Goal: Task Accomplishment & Management: Use online tool/utility

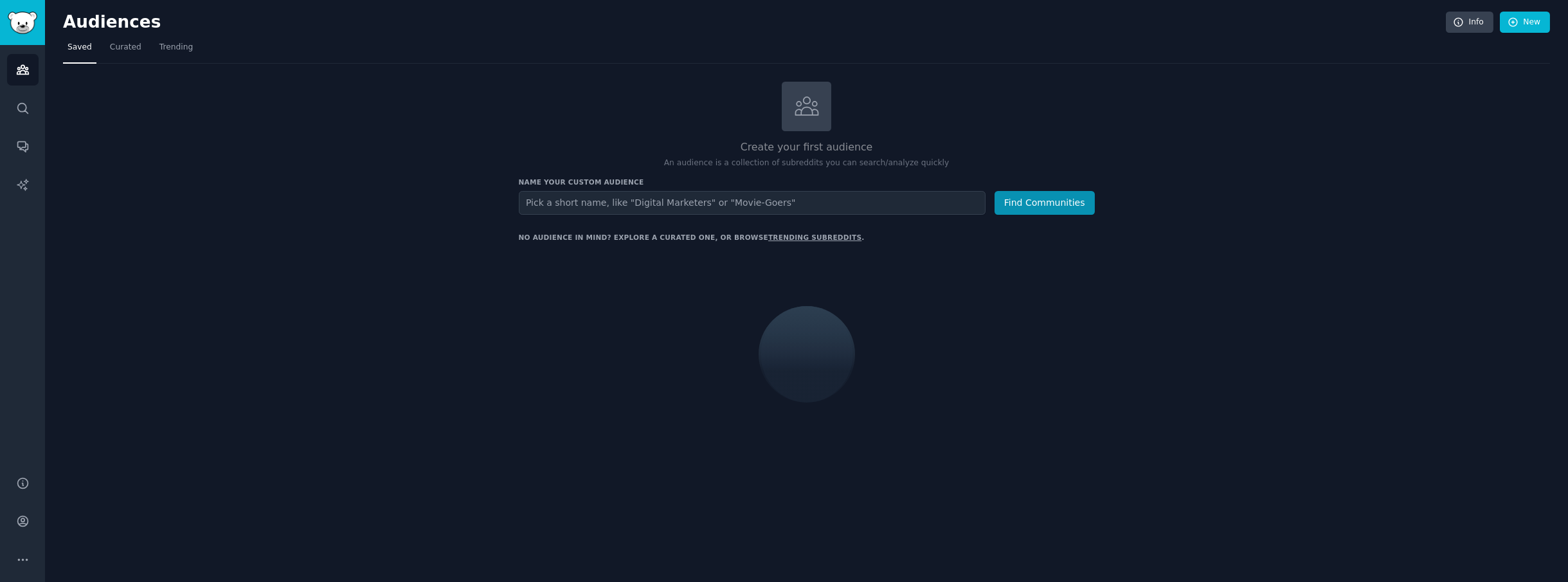
click at [680, 202] on input "text" at bounding box center [752, 203] width 467 height 24
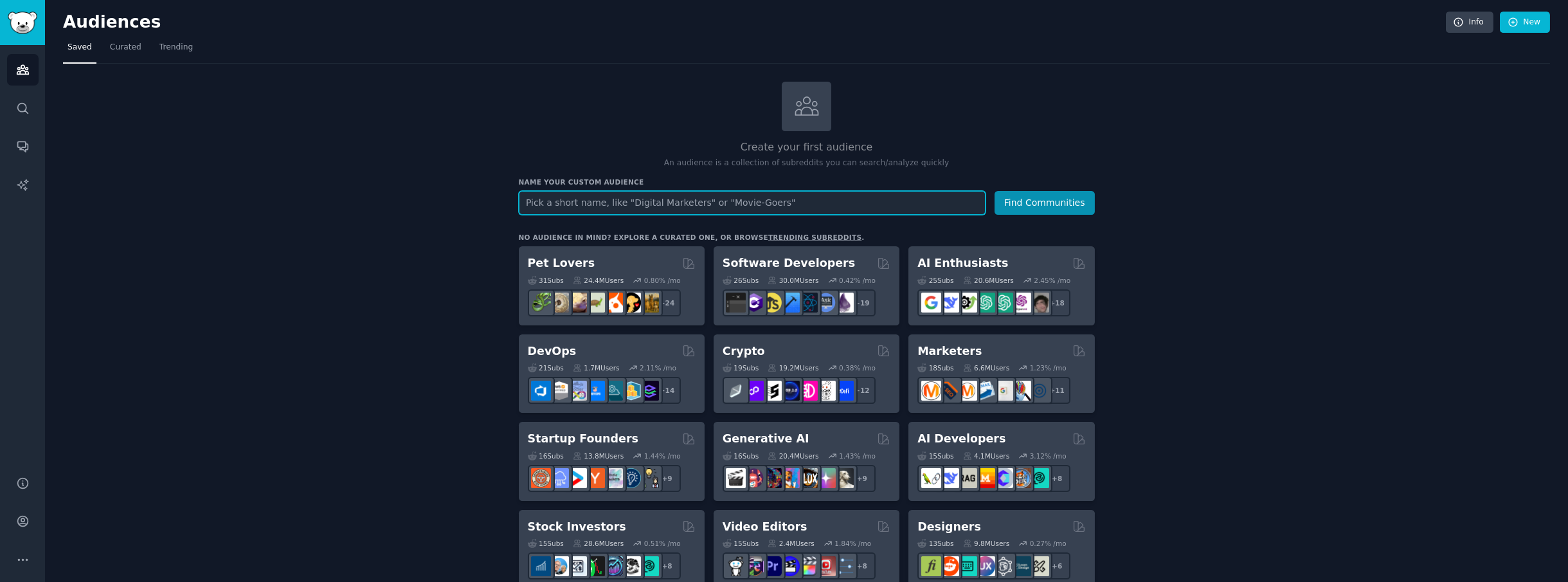
paste input "MEN'S CLOTHING TRENDS"
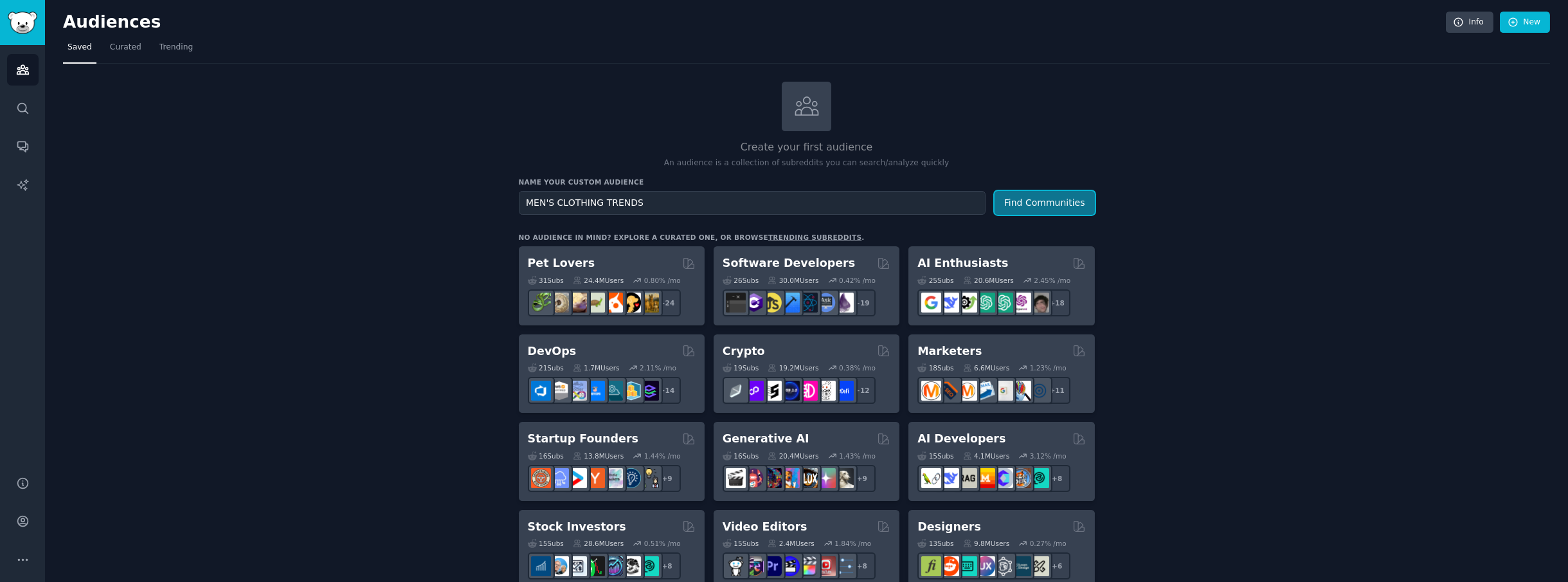
click at [1059, 206] on button "Find Communities" at bounding box center [1044, 203] width 100 height 24
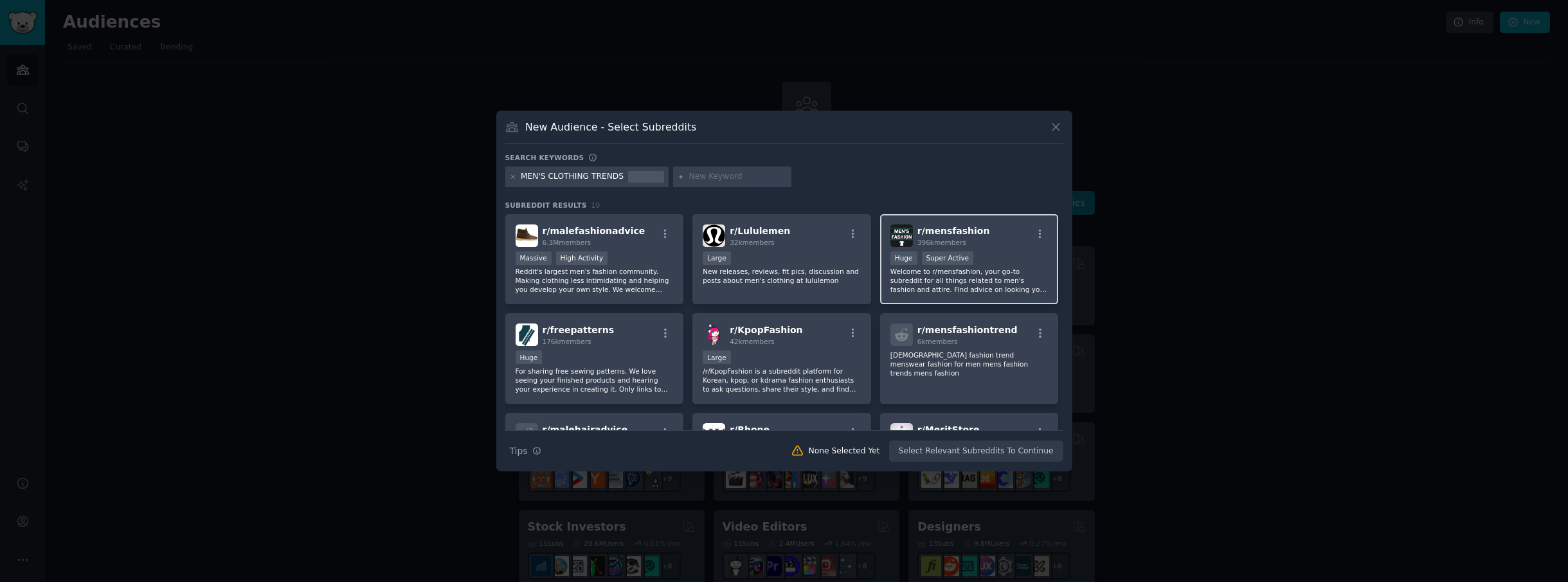
click at [943, 232] on span "r/ mensfashion" at bounding box center [954, 231] width 73 height 10
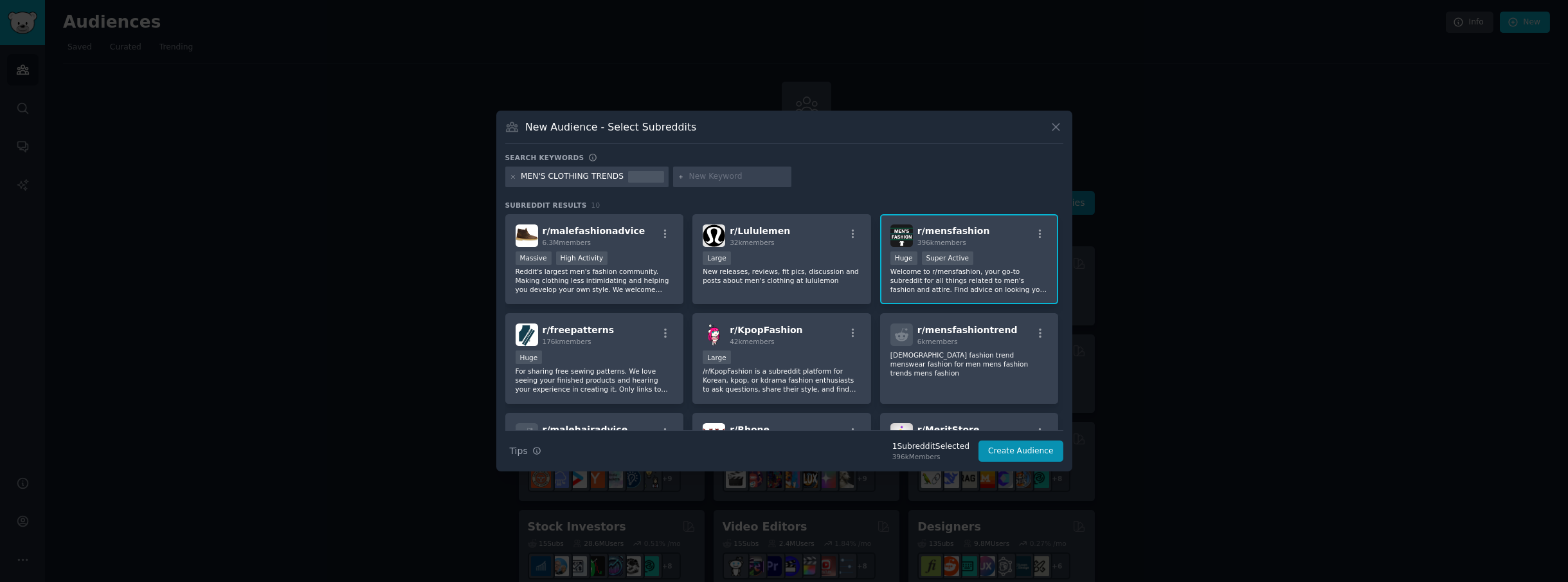
click at [533, 176] on div "MEN'S CLOTHING TRENDS" at bounding box center [572, 176] width 103 height 12
click at [598, 176] on div "MEN'S CLOTHING TRENDS" at bounding box center [572, 176] width 103 height 12
click at [511, 176] on icon at bounding box center [513, 177] width 7 height 7
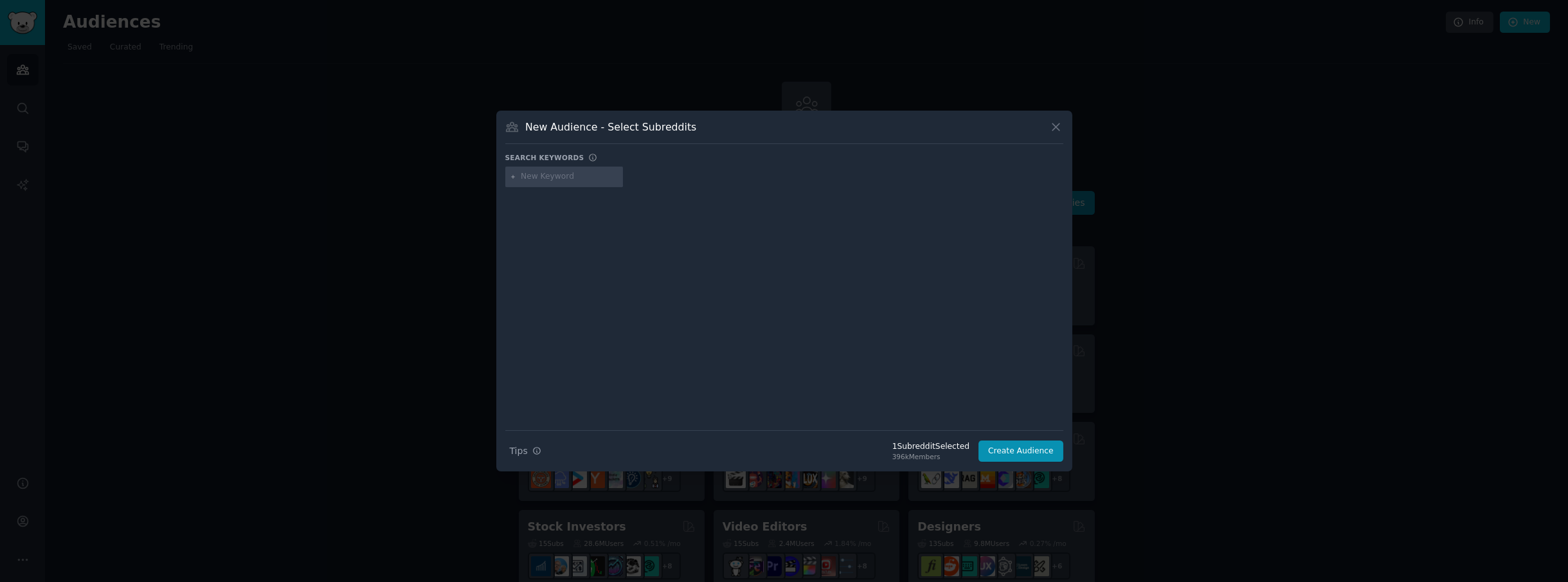
drag, startPoint x: 586, startPoint y: 184, endPoint x: 573, endPoint y: 180, distance: 13.6
click at [585, 184] on div at bounding box center [564, 177] width 119 height 21
click at [1060, 121] on icon at bounding box center [1055, 127] width 13 height 13
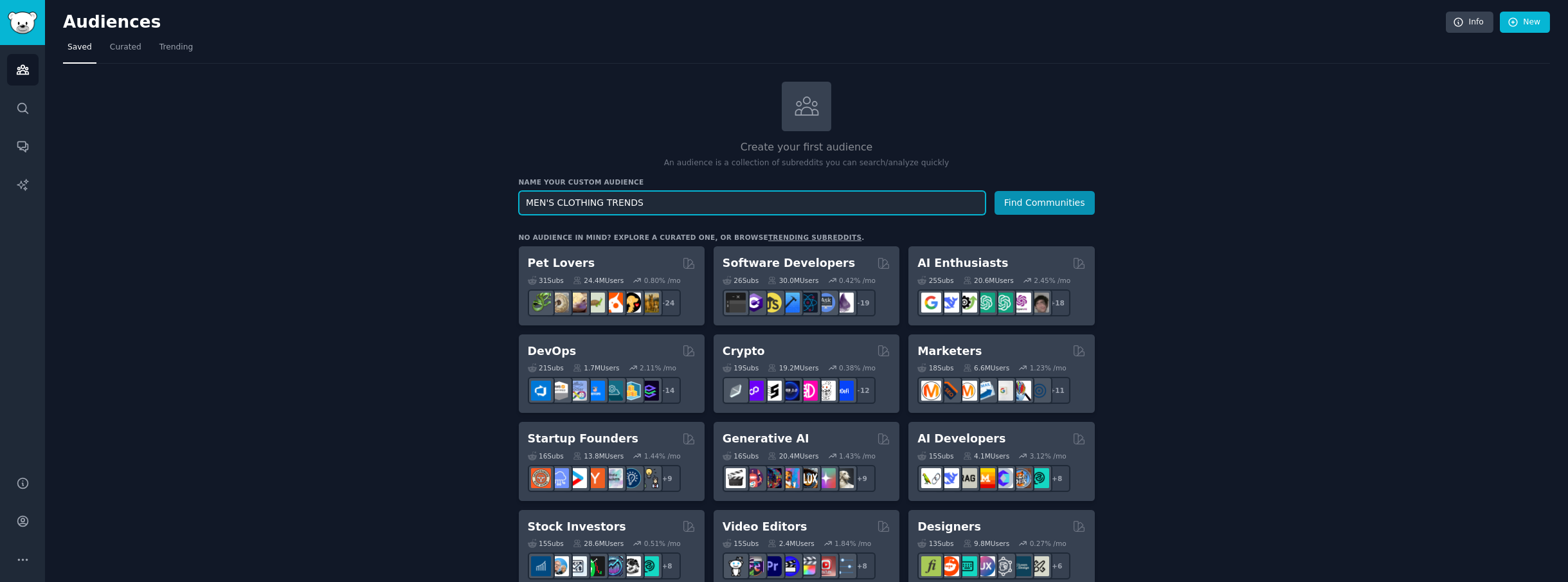
click at [707, 202] on input "MEN'S CLOTHING TRENDS" at bounding box center [752, 203] width 467 height 24
drag, startPoint x: 676, startPoint y: 206, endPoint x: 594, endPoint y: 202, distance: 82.1
click at [594, 202] on input "MEN'S CLOTHING TRENDS" at bounding box center [752, 203] width 467 height 24
type input "MEN'S CLOTHING"
click at [1032, 200] on button "Find Communities" at bounding box center [1044, 203] width 100 height 24
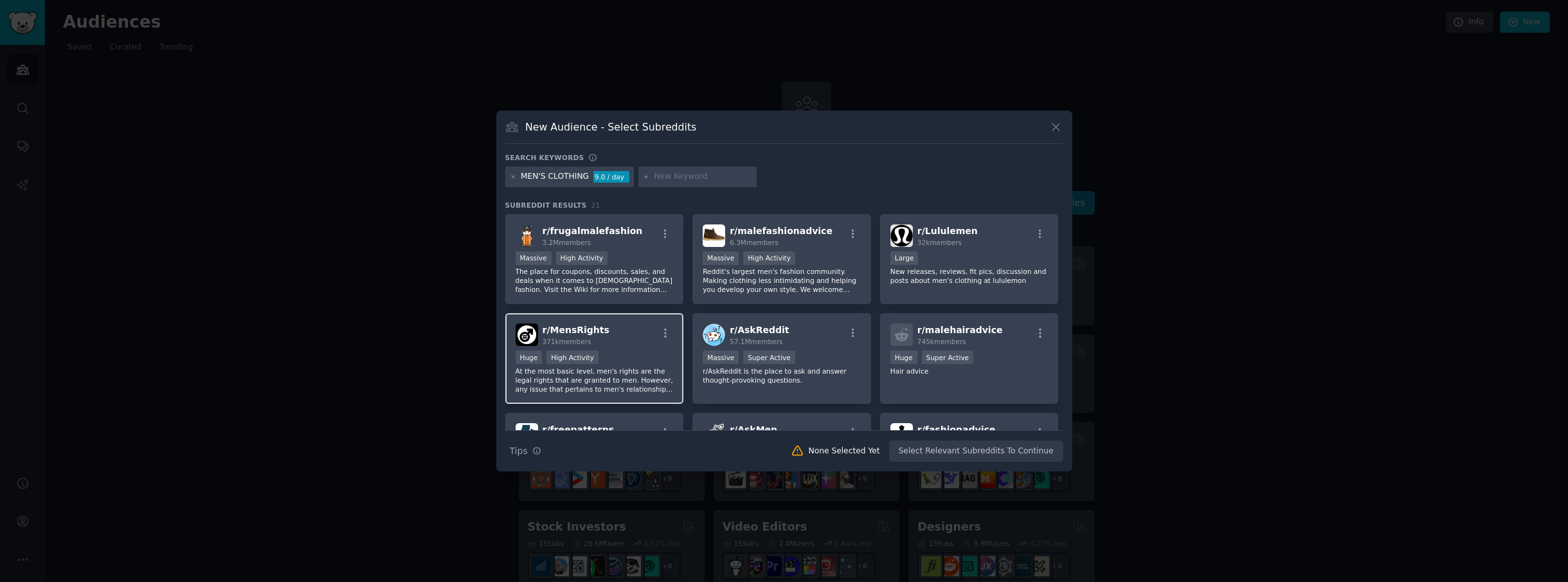
click at [575, 327] on span "r/ MensRights" at bounding box center [576, 330] width 67 height 10
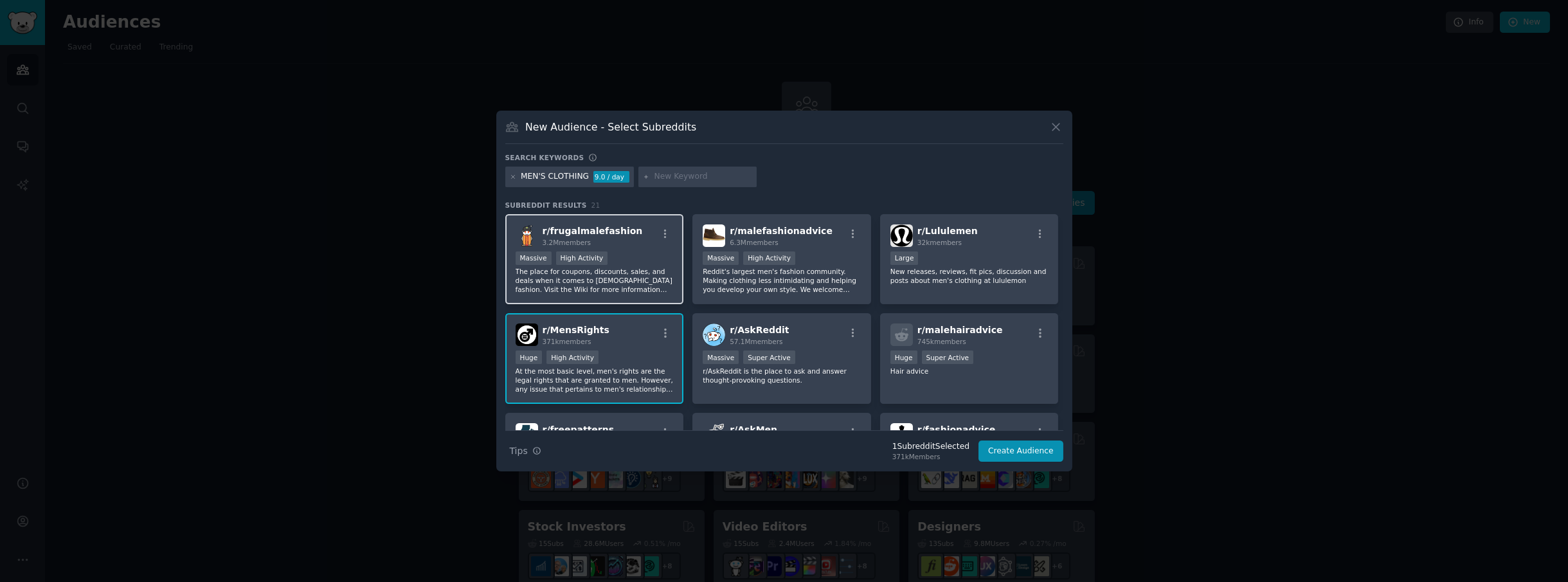
click at [631, 241] on div "r/ frugalmalefashion 3.2M members" at bounding box center [594, 236] width 158 height 22
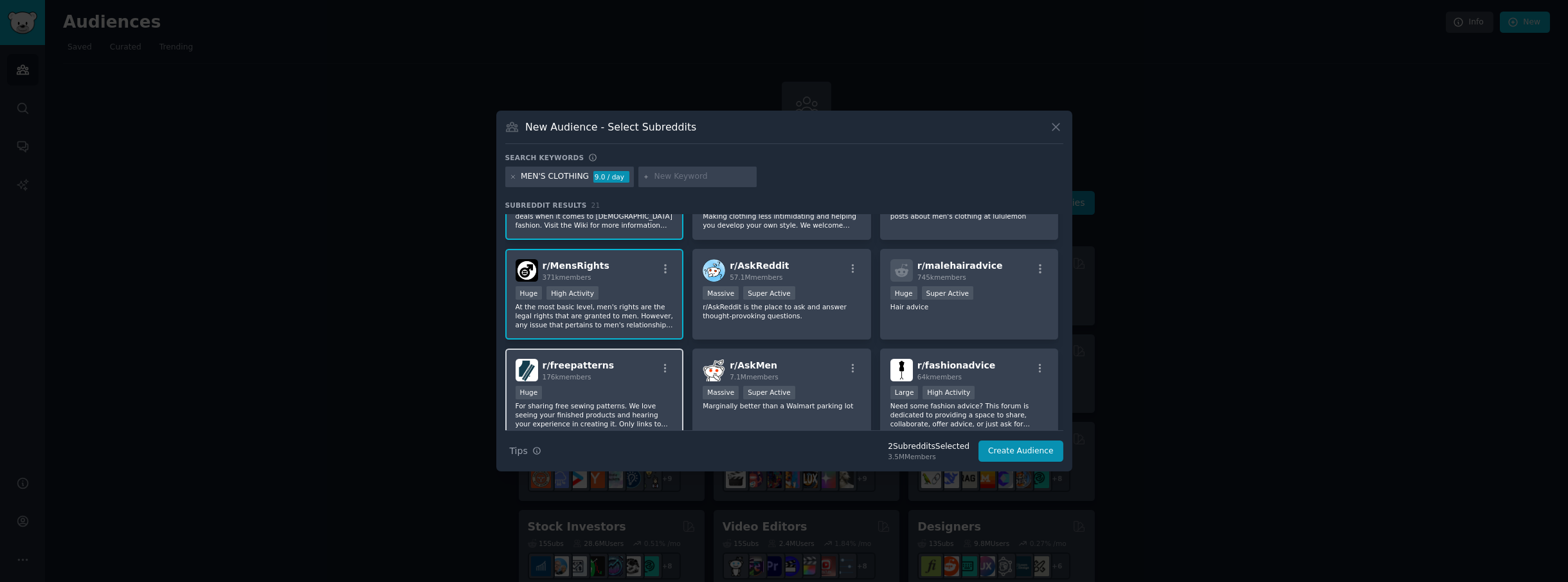
click at [617, 373] on div "r/ freepatterns 176k members" at bounding box center [594, 370] width 158 height 22
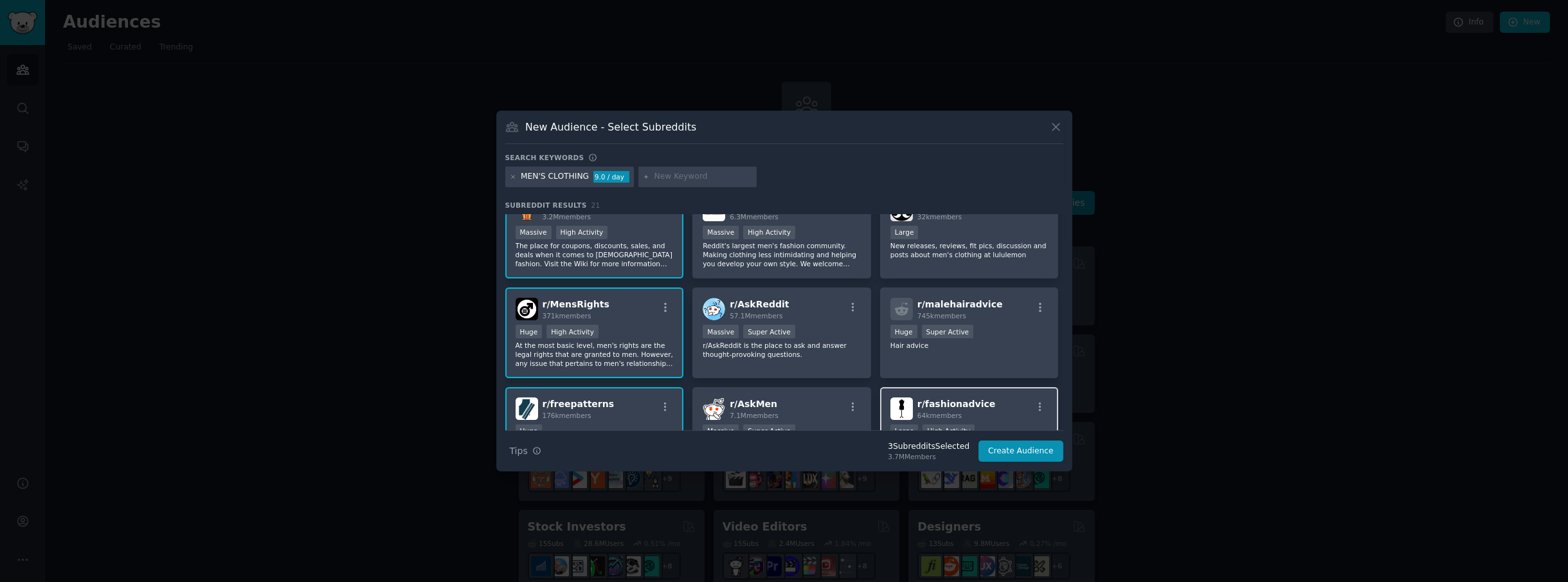
scroll to position [0, 0]
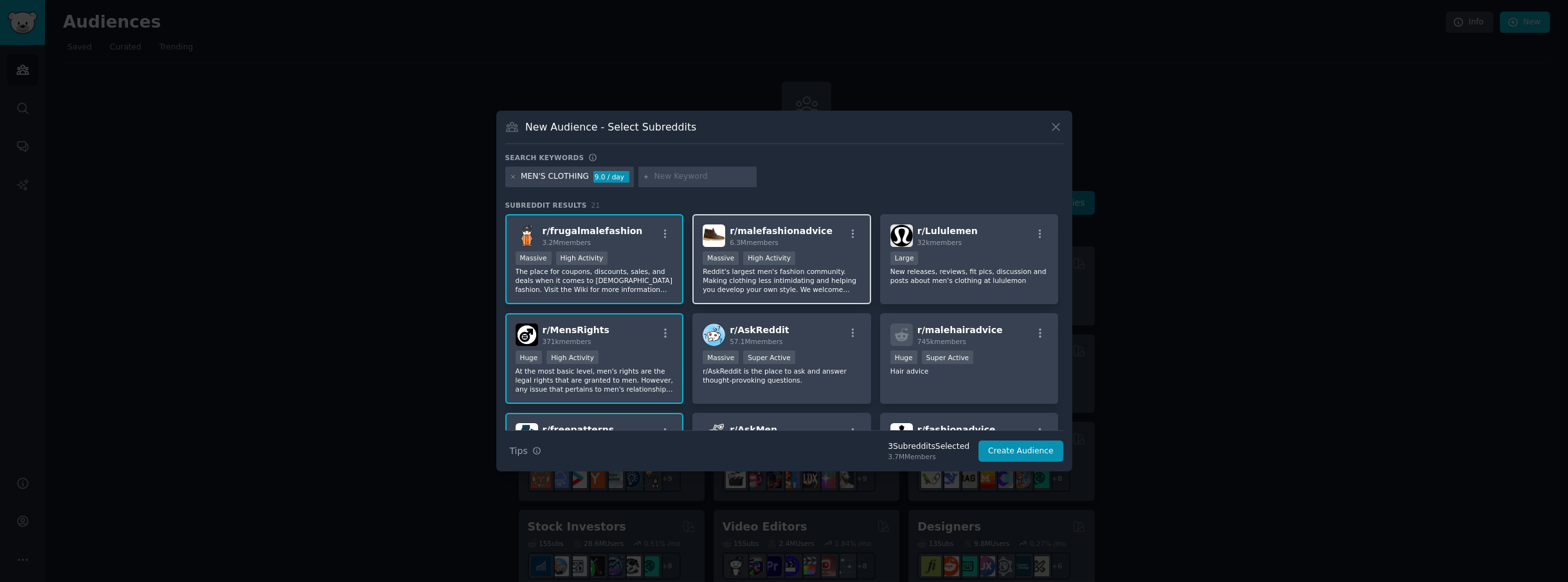
click at [818, 246] on div "r/ malefashionadvice 6.3M members" at bounding box center [782, 236] width 158 height 22
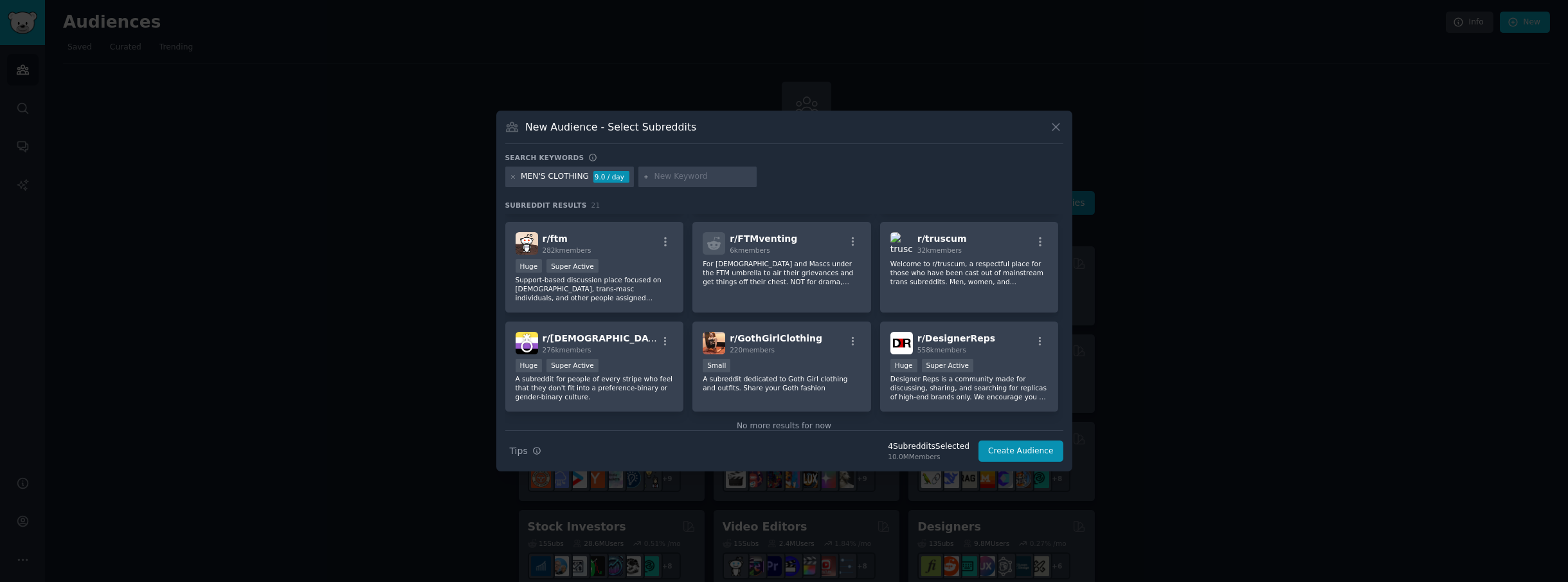
scroll to position [167, 0]
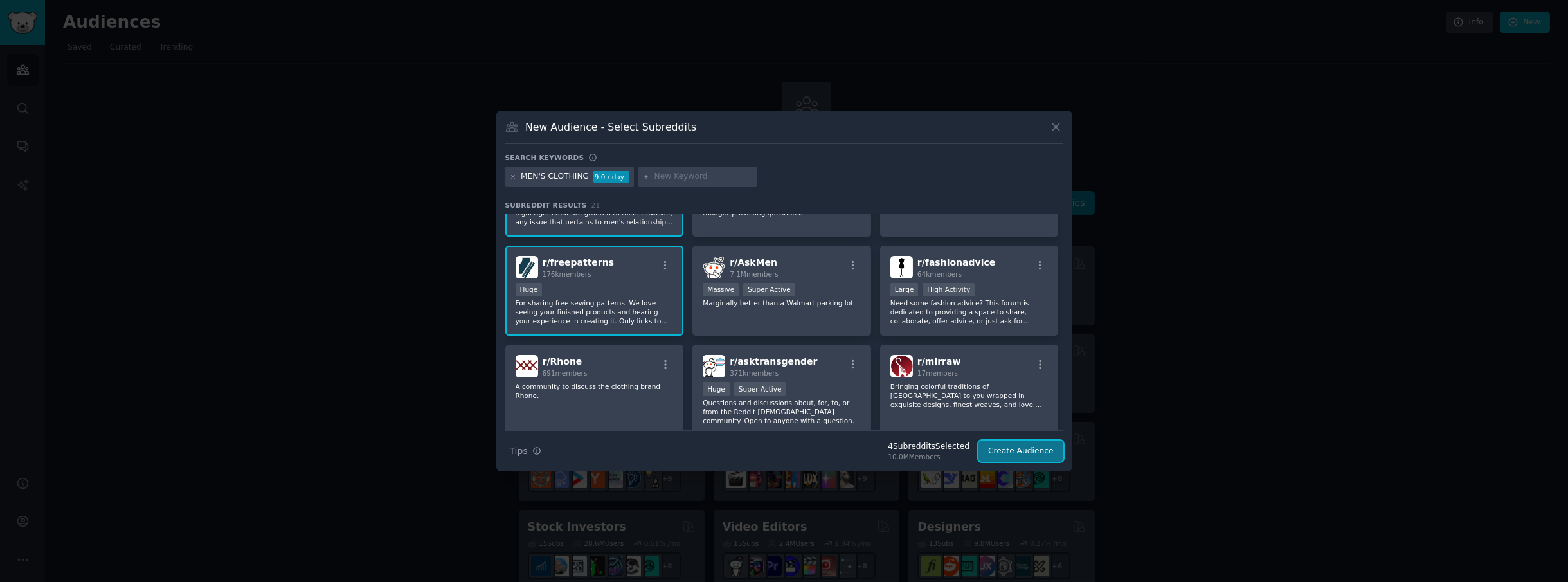
click at [1041, 449] on button "Create Audience" at bounding box center [1020, 452] width 85 height 22
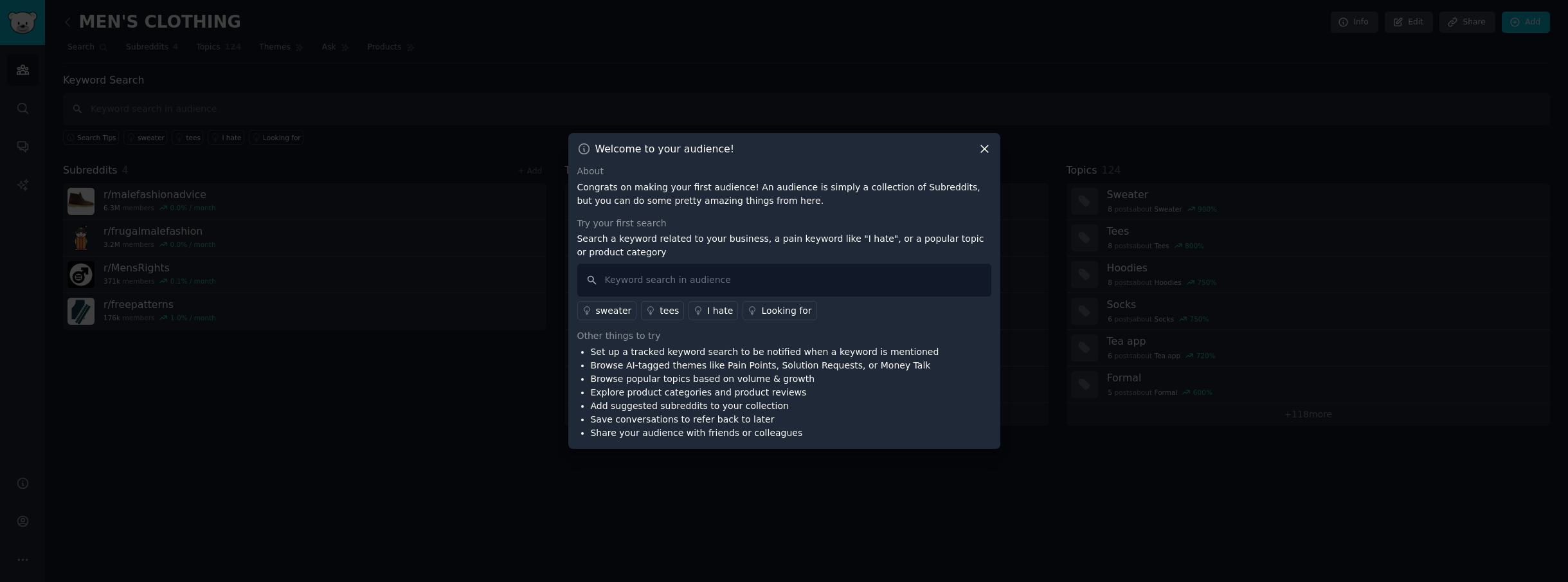
click at [983, 146] on icon at bounding box center [984, 149] width 13 height 13
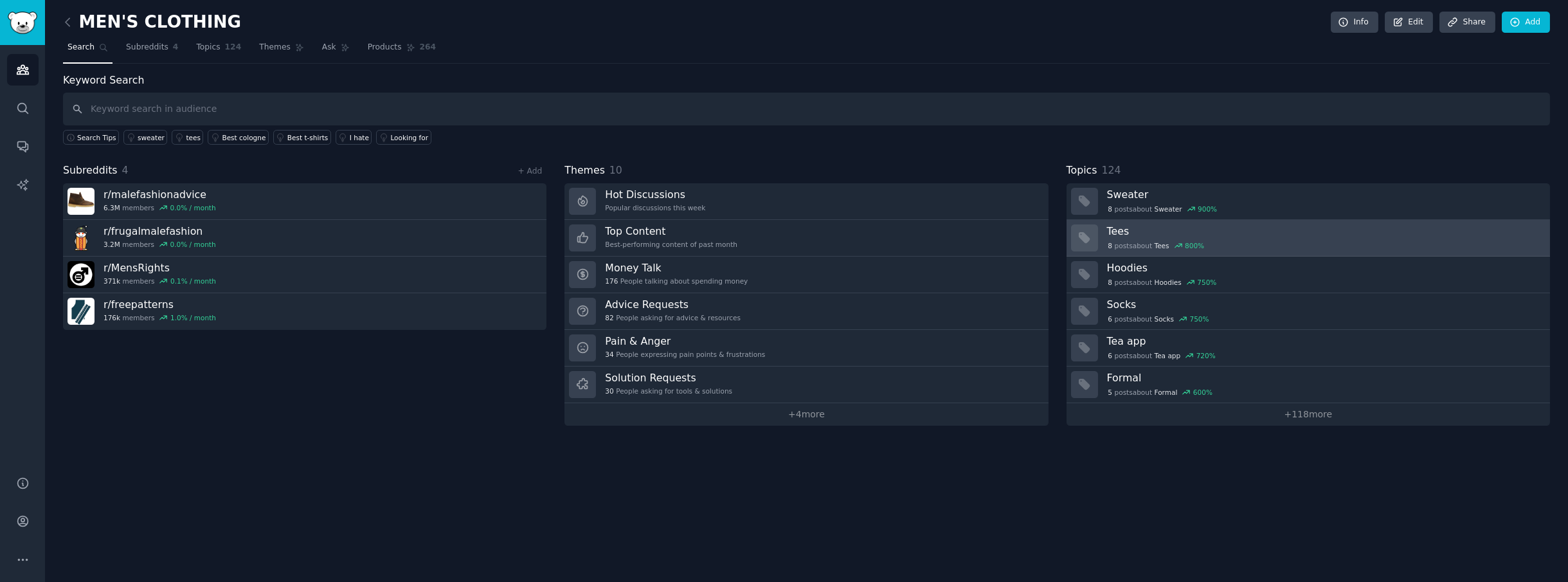
click at [1268, 238] on div "8 post s about Tees 800 %" at bounding box center [1324, 244] width 434 height 13
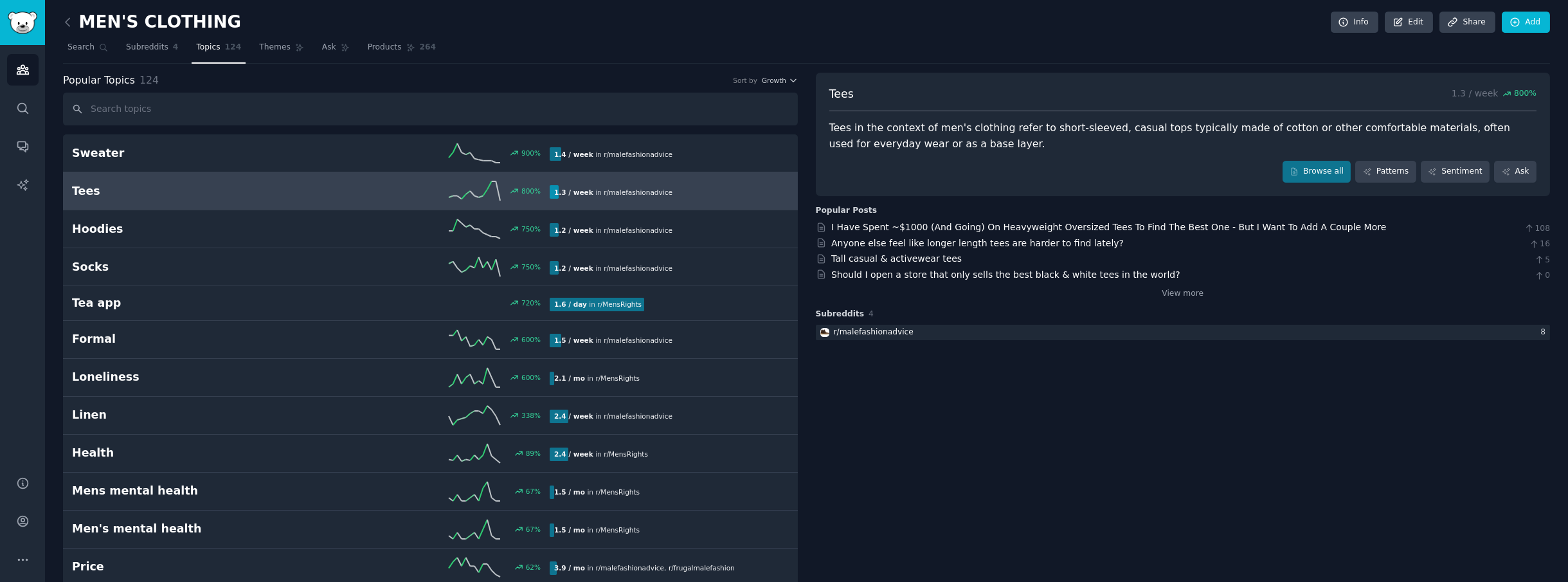
click at [87, 190] on h2 "Tees" at bounding box center [191, 191] width 239 height 16
click at [952, 227] on link "I Have Spent ~$1000 (And Going) On Heavyweight Oversized Tees To Find The Best …" at bounding box center [1109, 227] width 555 height 10
click at [915, 259] on link "Tall casual & activewear tees" at bounding box center [896, 258] width 130 height 10
click at [141, 45] on span "Subreddits" at bounding box center [147, 47] width 43 height 12
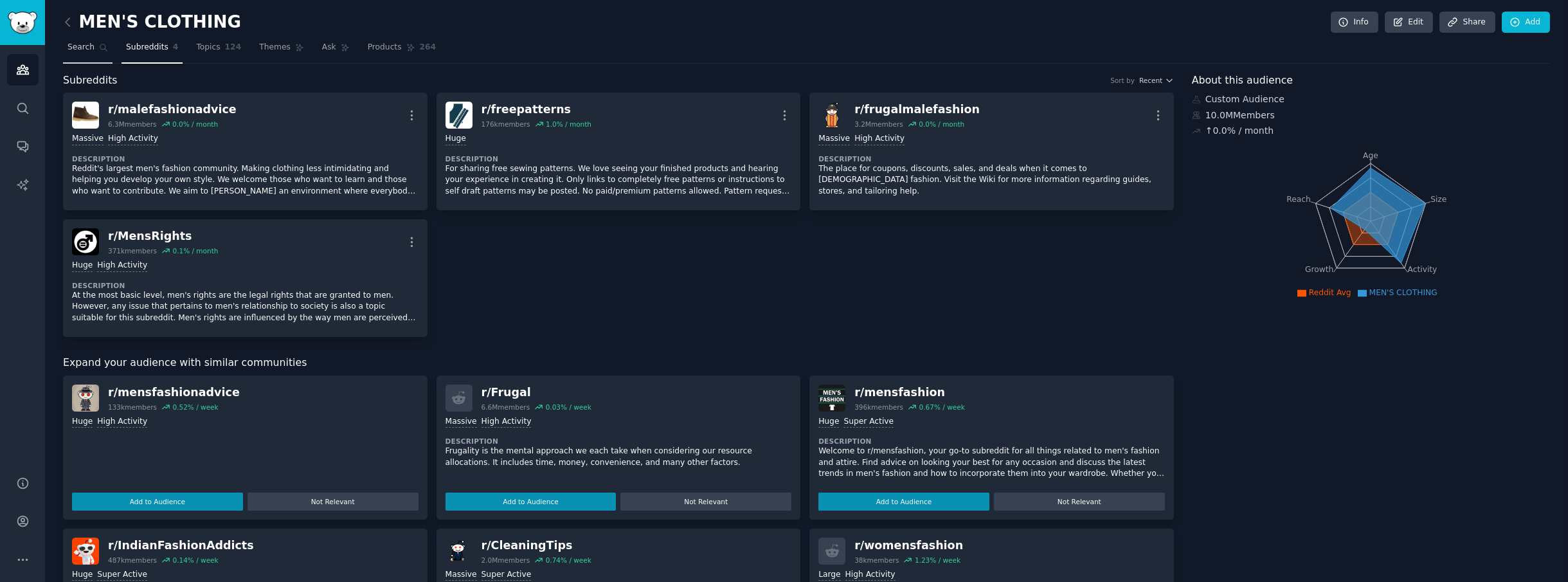
click at [99, 48] on icon at bounding box center [103, 47] width 9 height 9
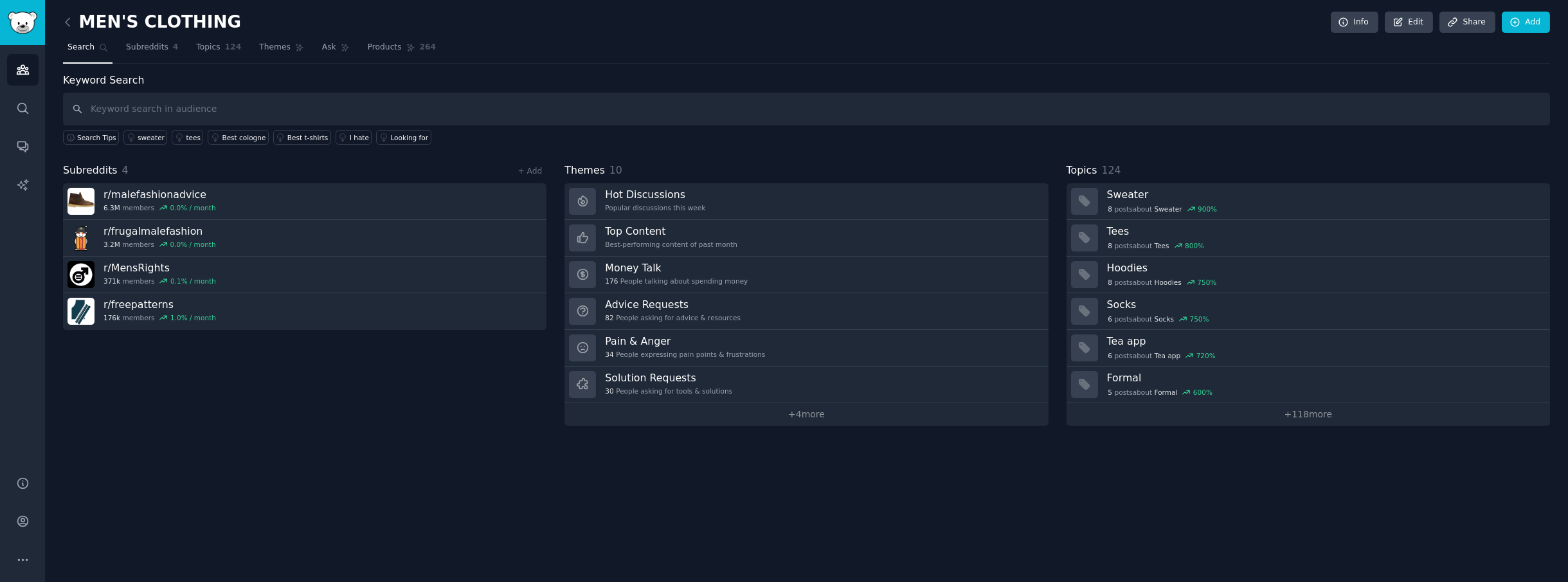
click at [136, 113] on input "text" at bounding box center [806, 108] width 1487 height 32
type input "C"
type input "U"
type input "C"
type input "M"
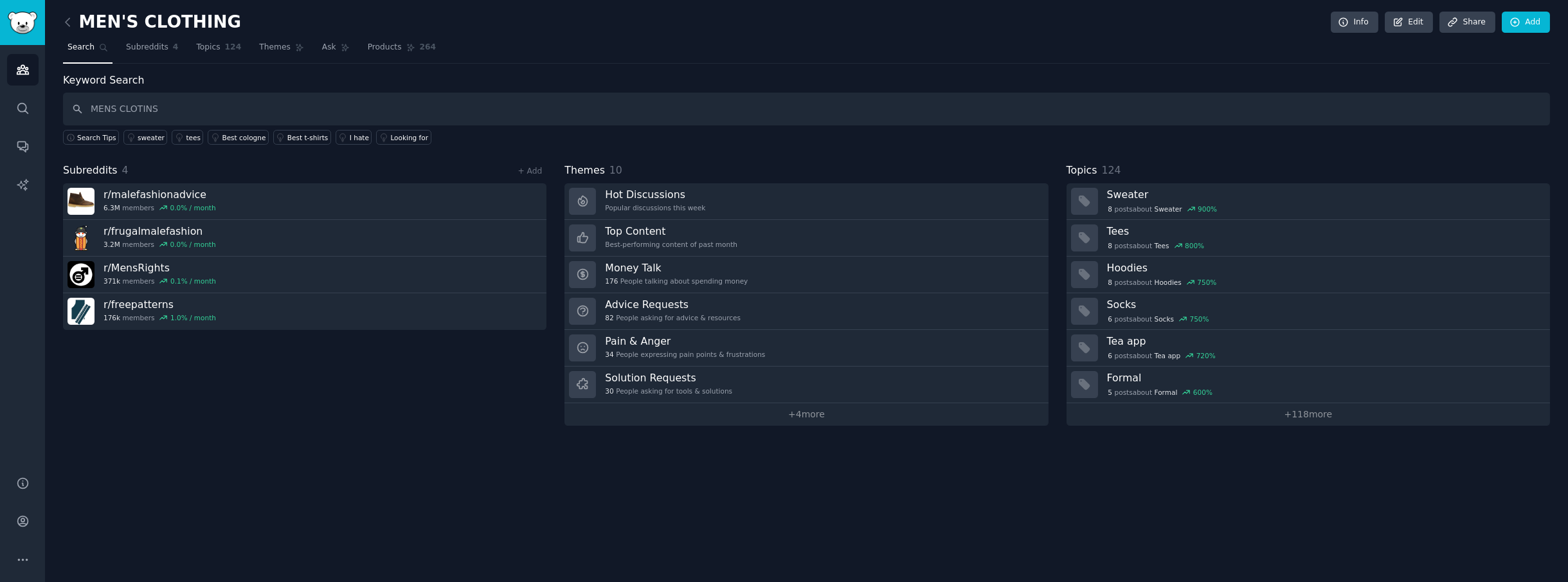
type input "MENS CLOTINS"
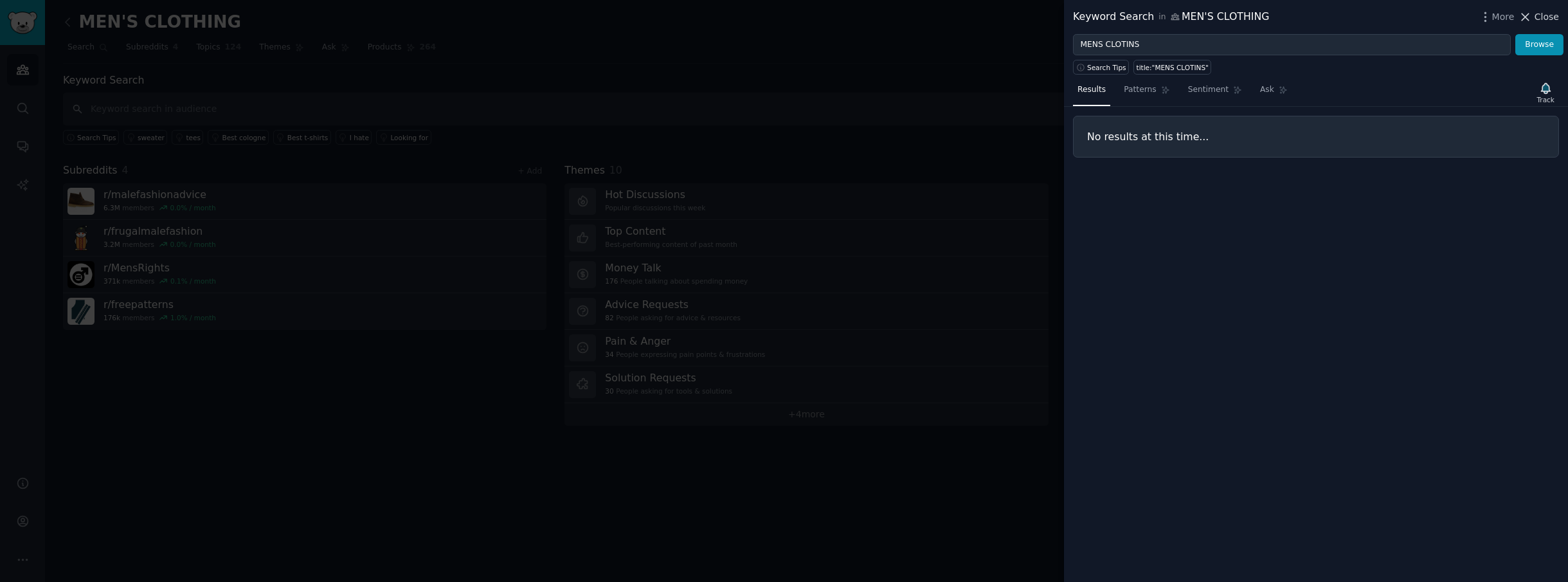
click at [1532, 10] on icon at bounding box center [1525, 17] width 13 height 13
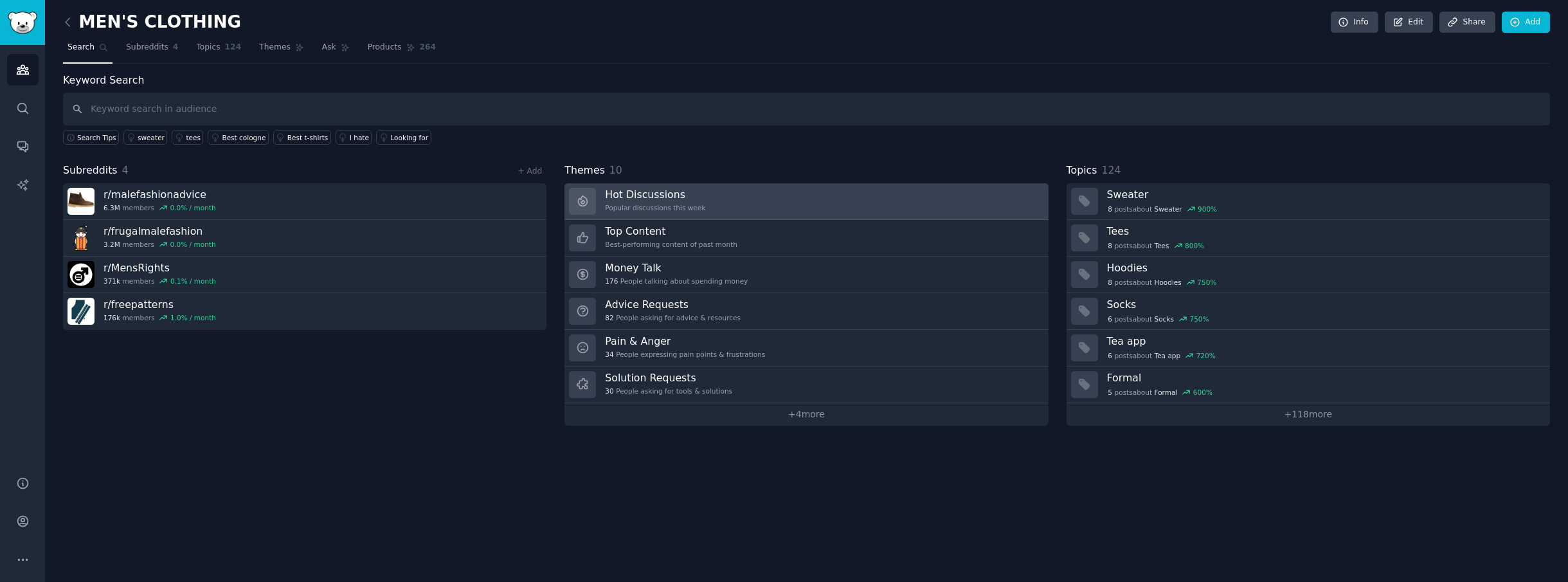
click at [650, 191] on h3 "Hot Discussions" at bounding box center [654, 195] width 100 height 13
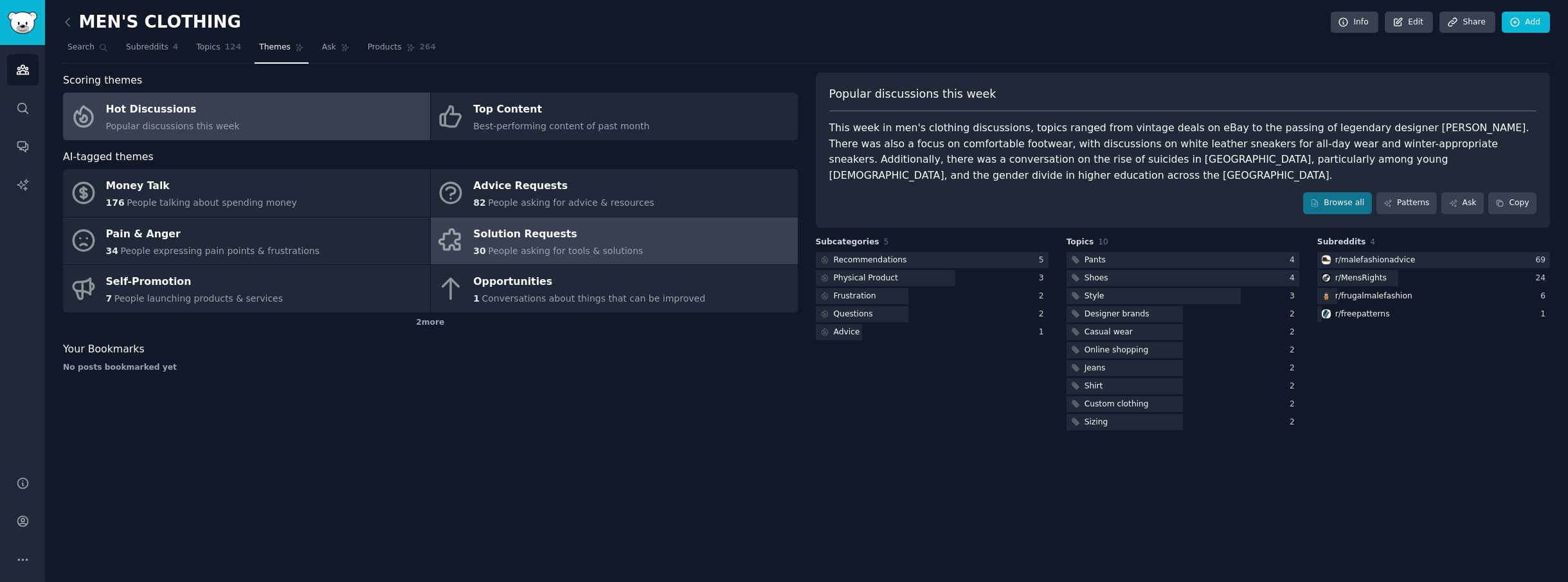
click at [635, 232] on link "Solution Requests 30 People asking for tools & solutions" at bounding box center [614, 241] width 367 height 47
